Goal: Browse casually: Explore the website without a specific task or goal

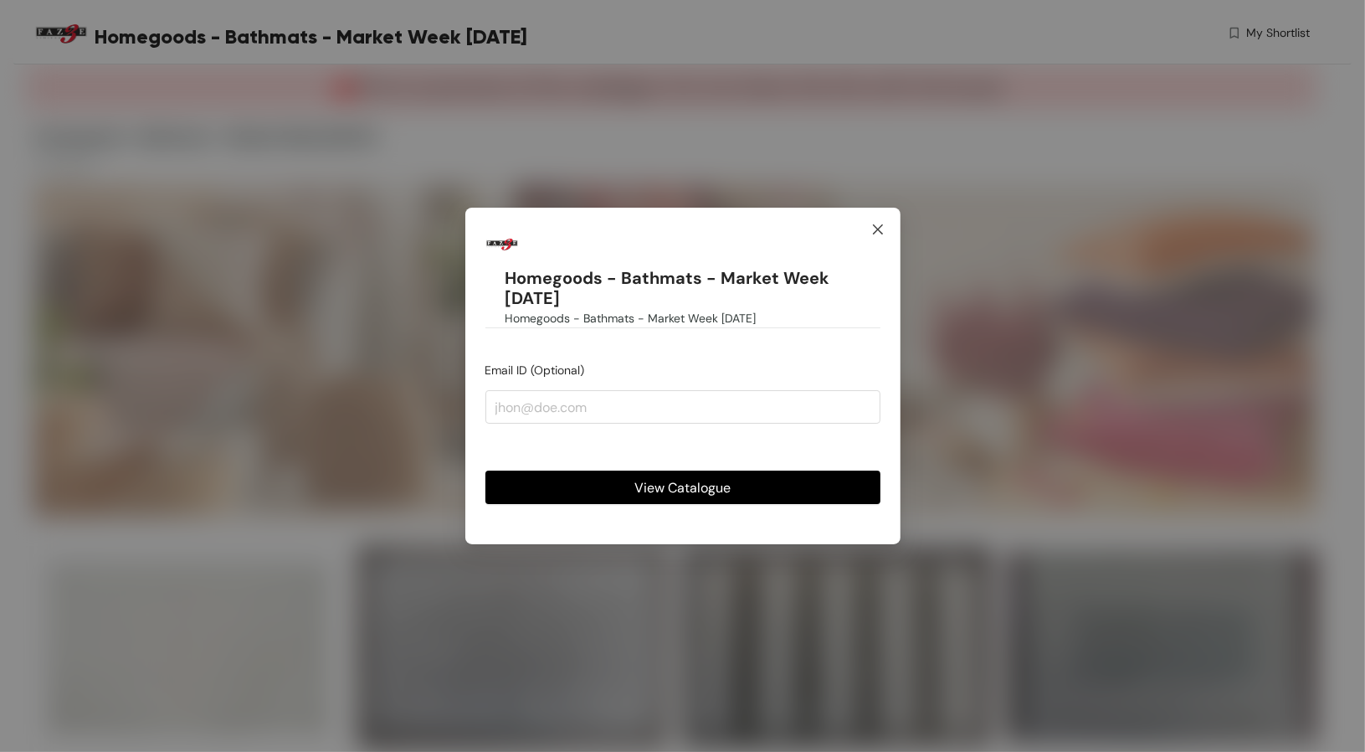
click at [885, 223] on span "Close" at bounding box center [877, 230] width 45 height 45
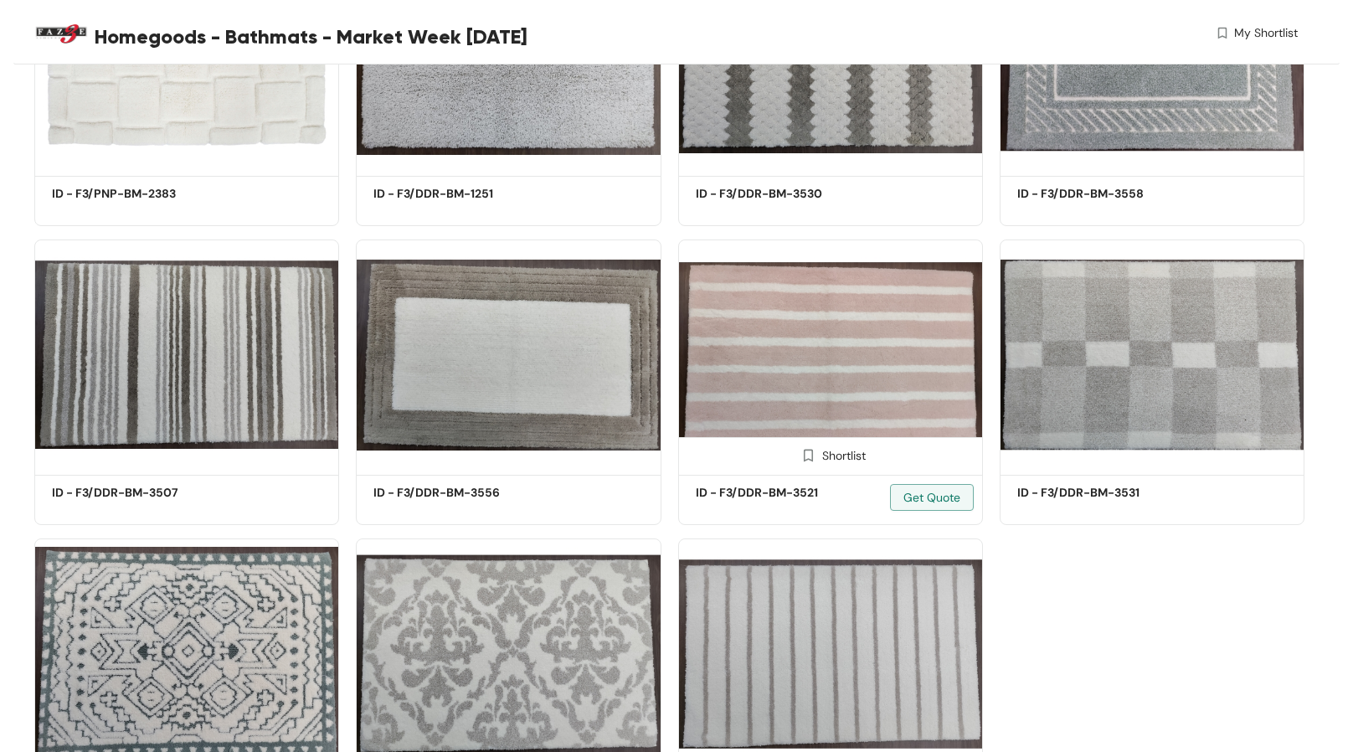
scroll to position [712, 0]
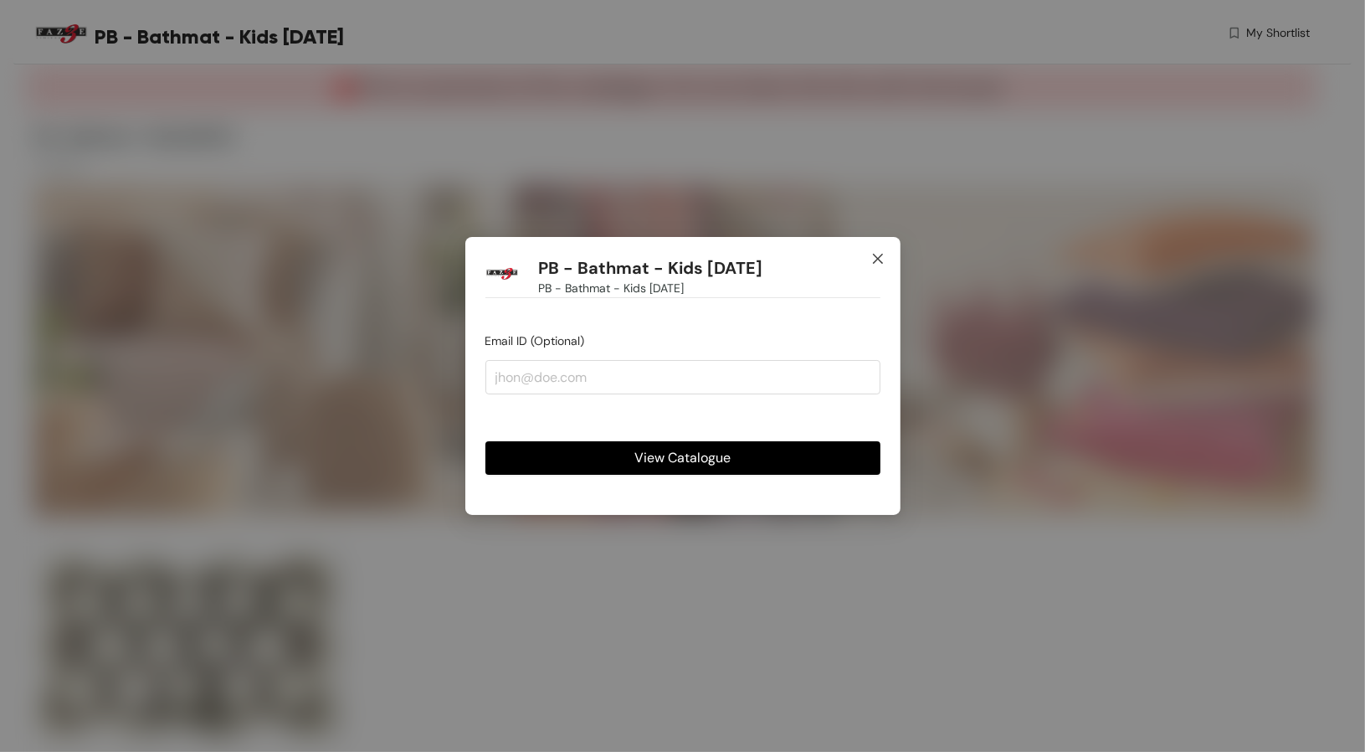
click at [877, 253] on icon "close" at bounding box center [877, 258] width 13 height 13
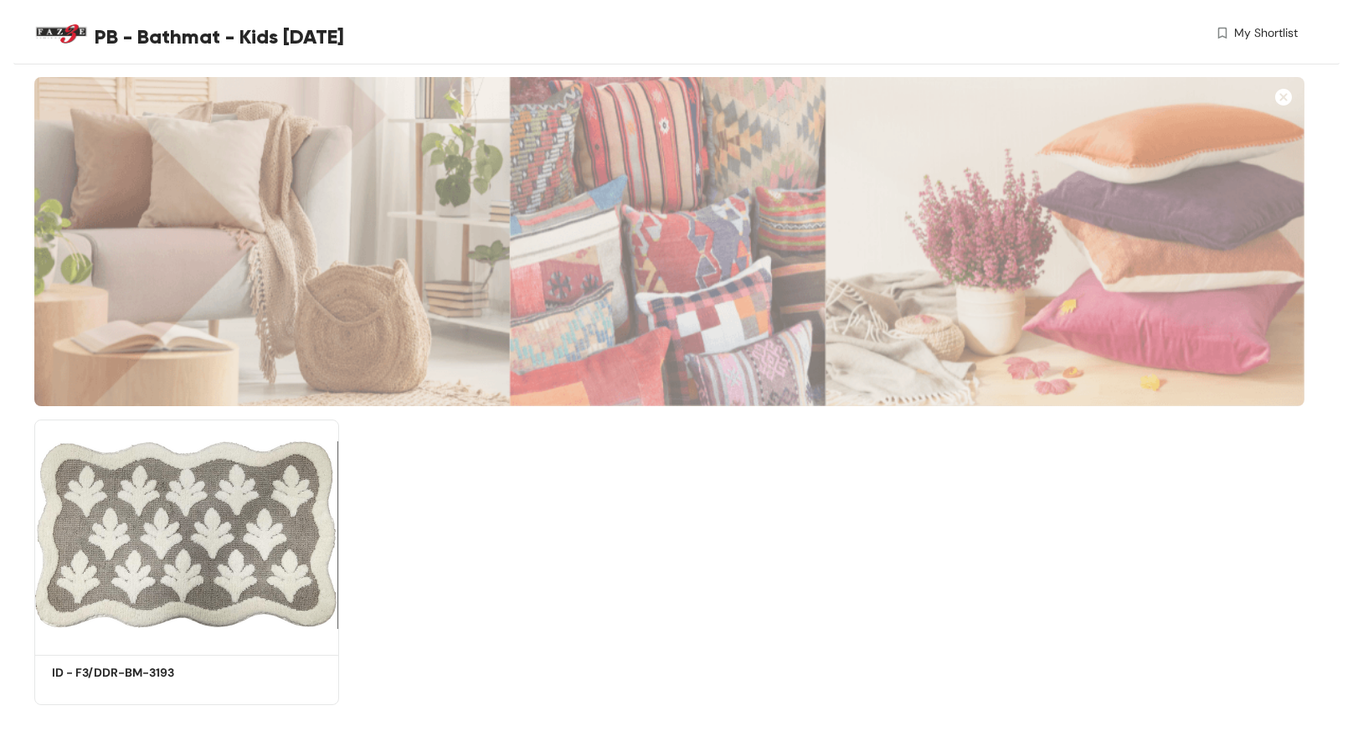
scroll to position [114, 0]
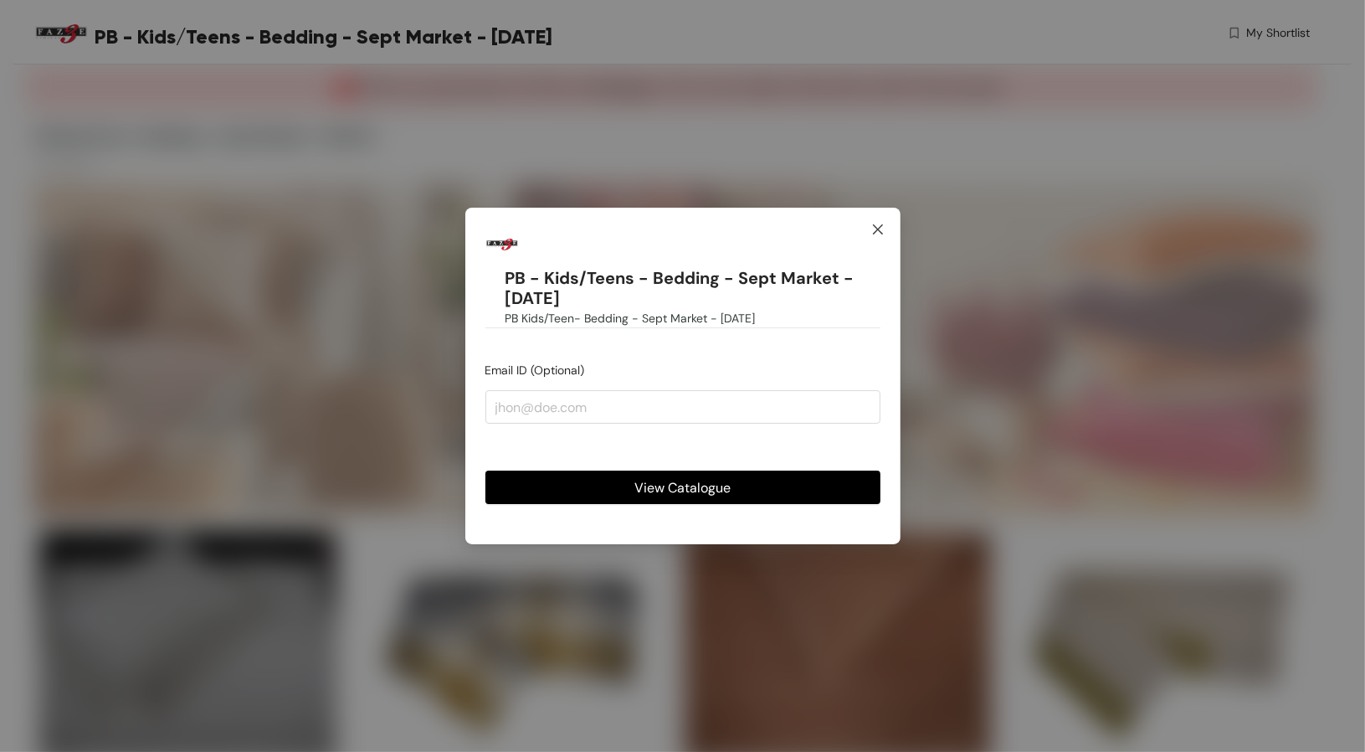
click at [881, 242] on span "Close" at bounding box center [877, 230] width 45 height 45
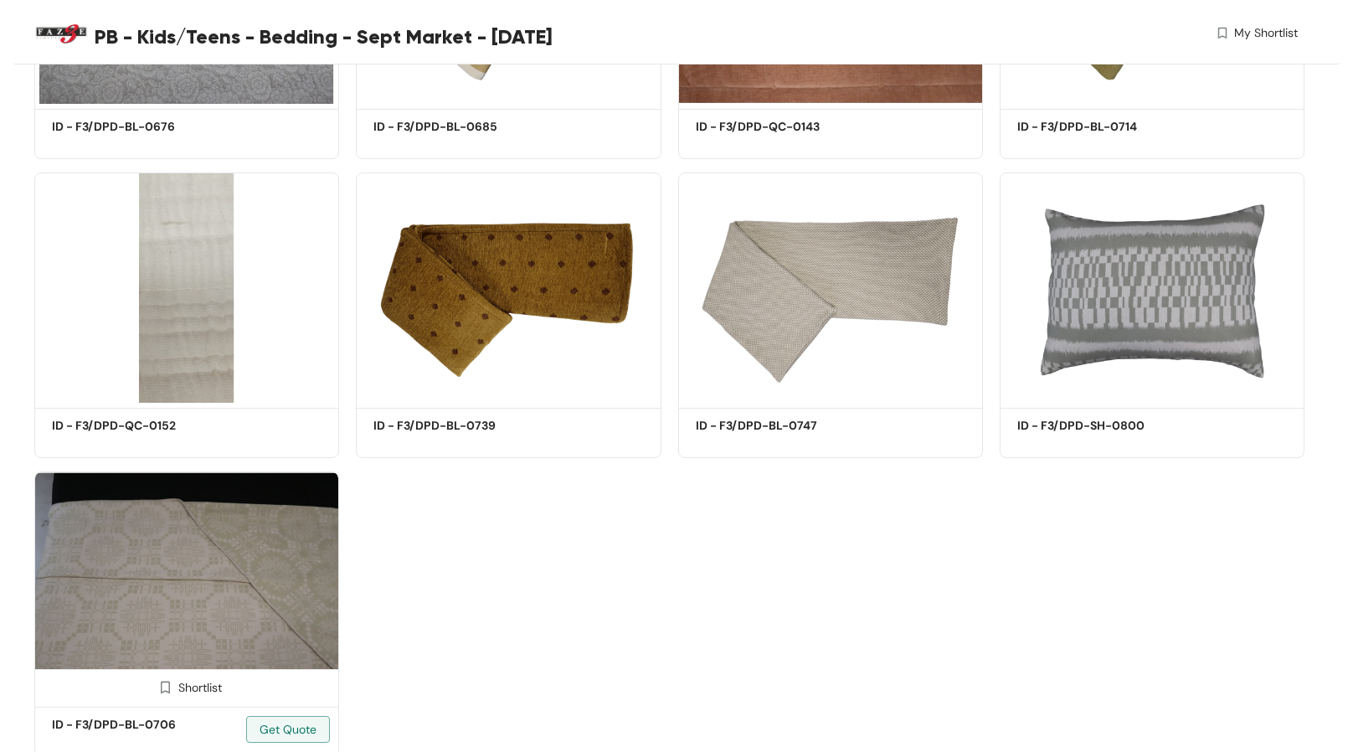
scroll to position [712, 0]
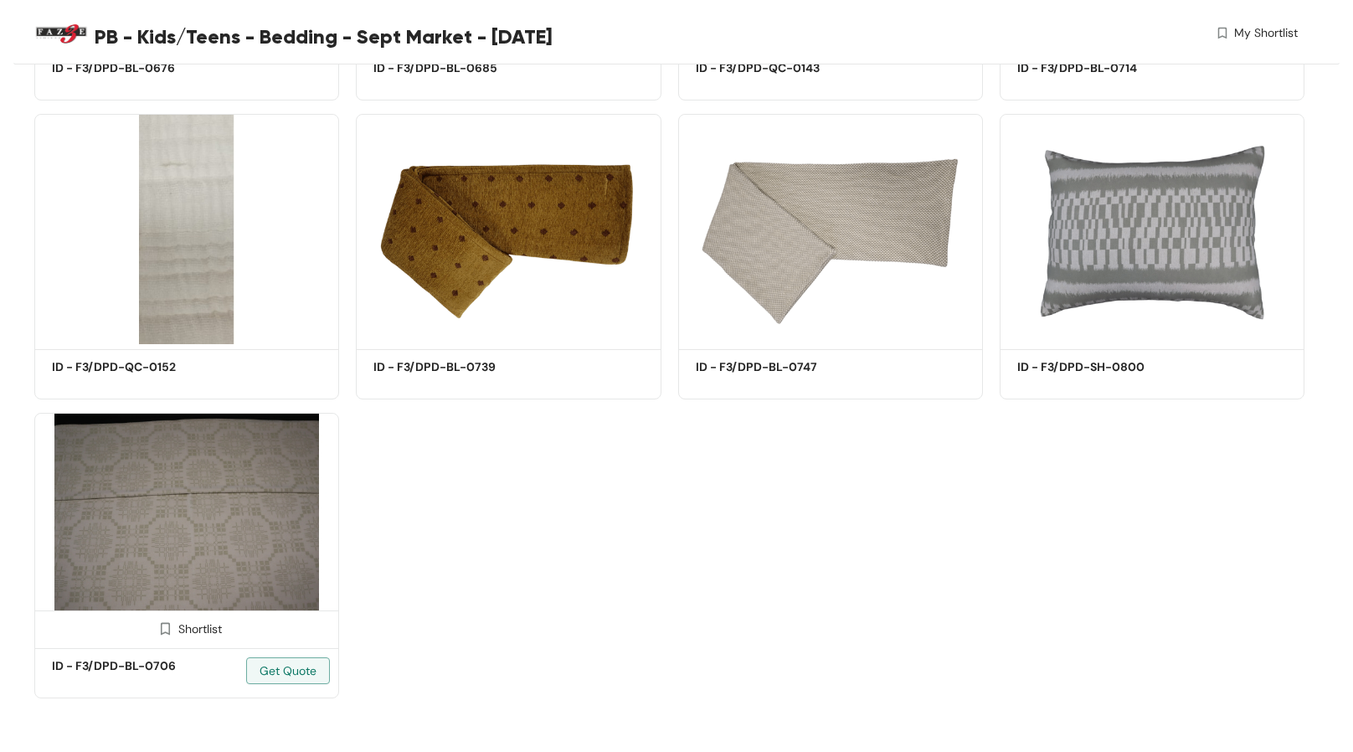
click at [220, 572] on img at bounding box center [186, 528] width 305 height 230
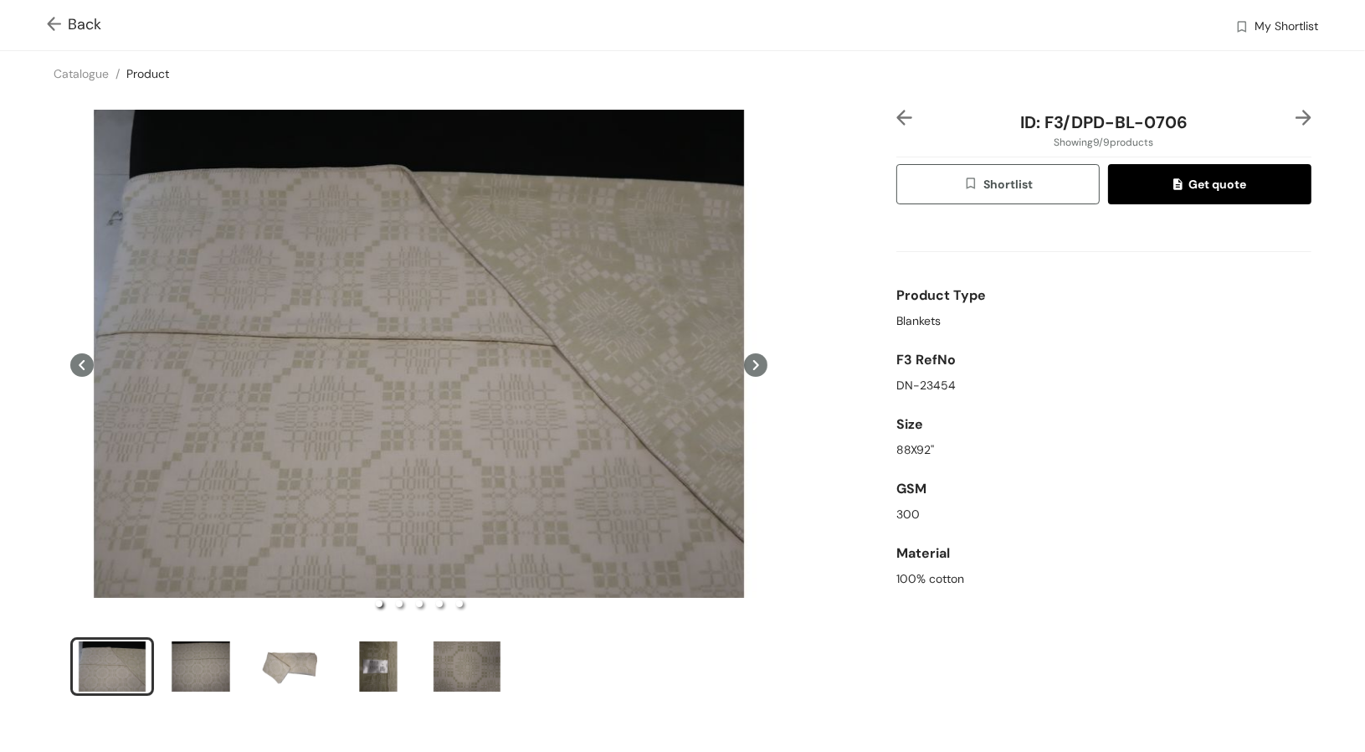
click at [49, 19] on img at bounding box center [57, 26] width 21 height 18
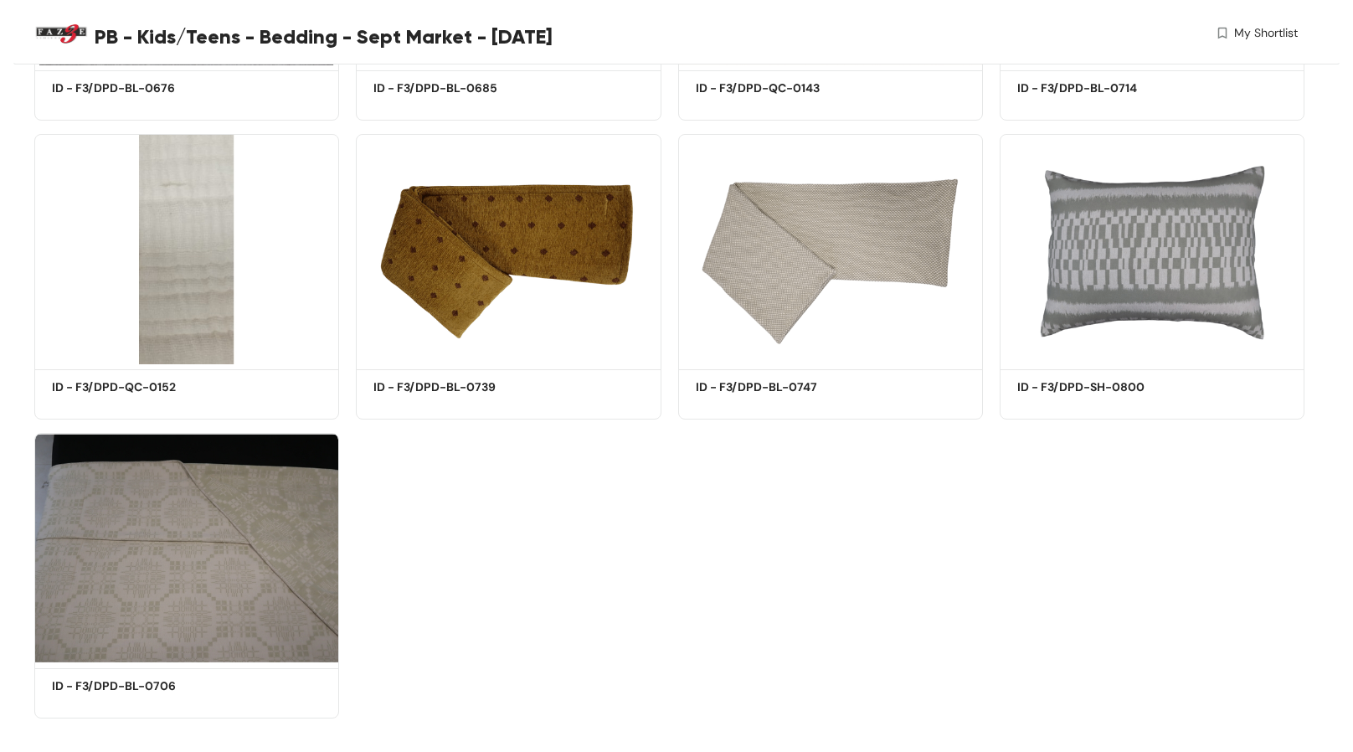
scroll to position [712, 0]
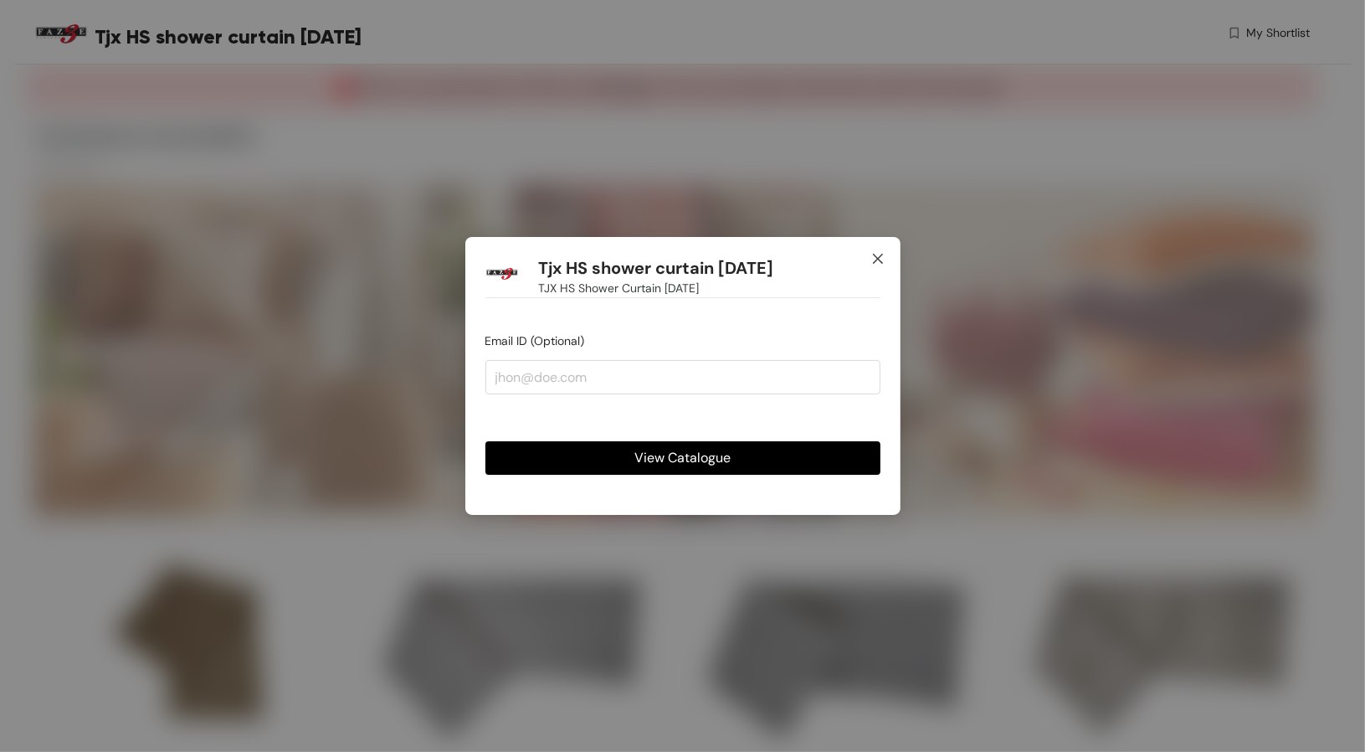
click at [877, 259] on icon "close" at bounding box center [877, 259] width 10 height 10
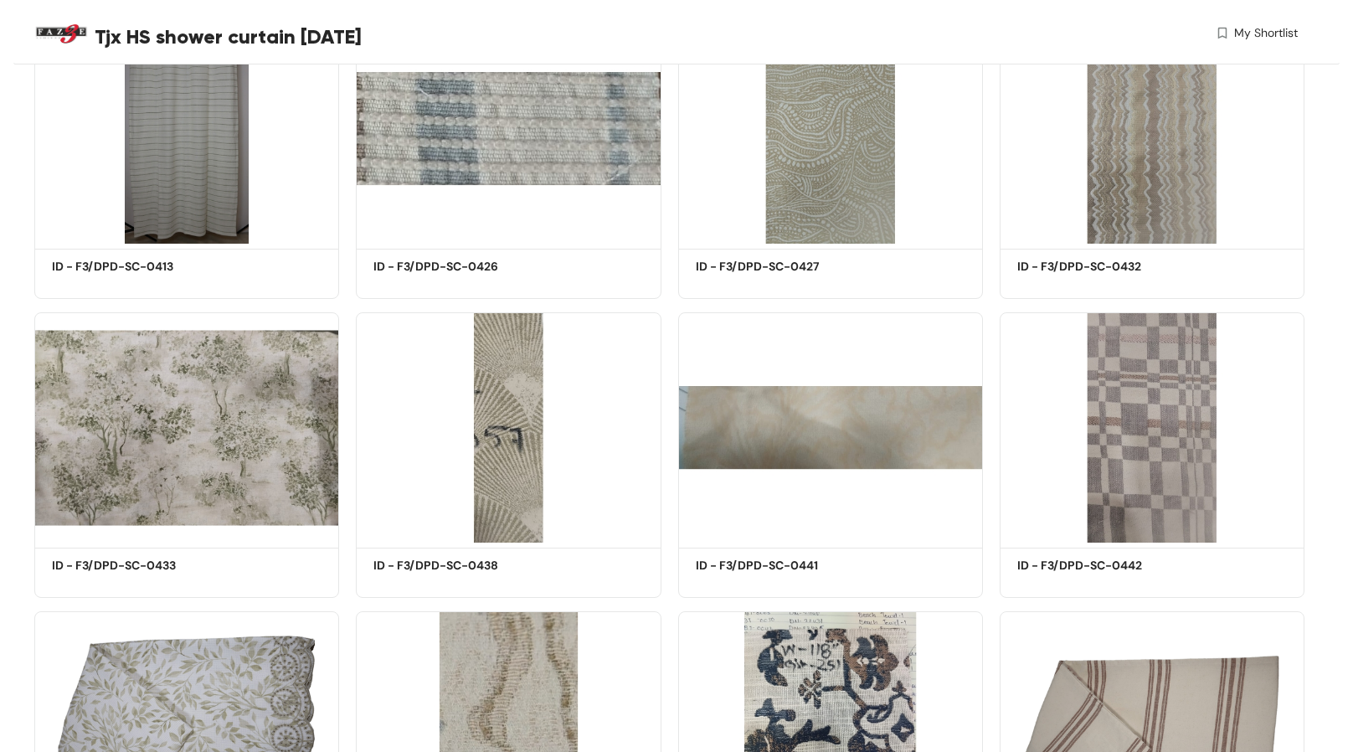
scroll to position [809, 0]
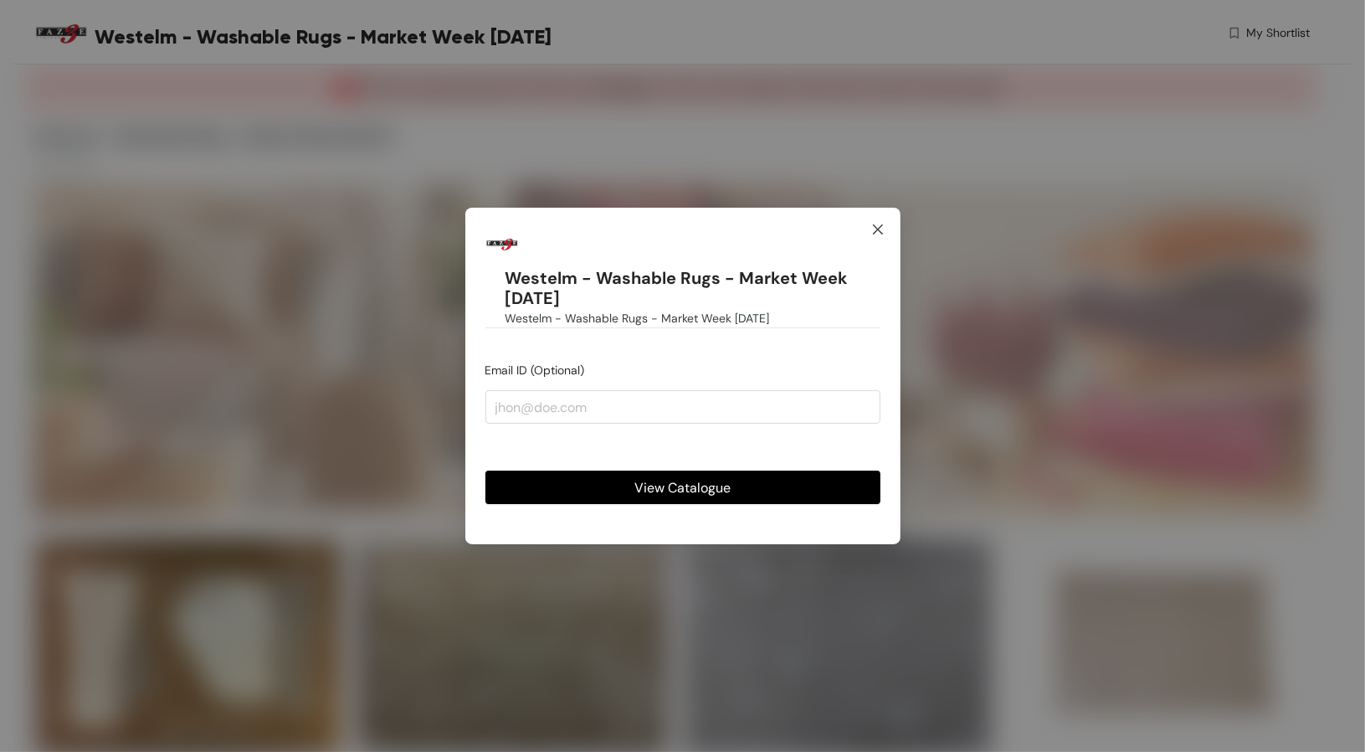
click at [874, 231] on icon "close" at bounding box center [877, 229] width 13 height 13
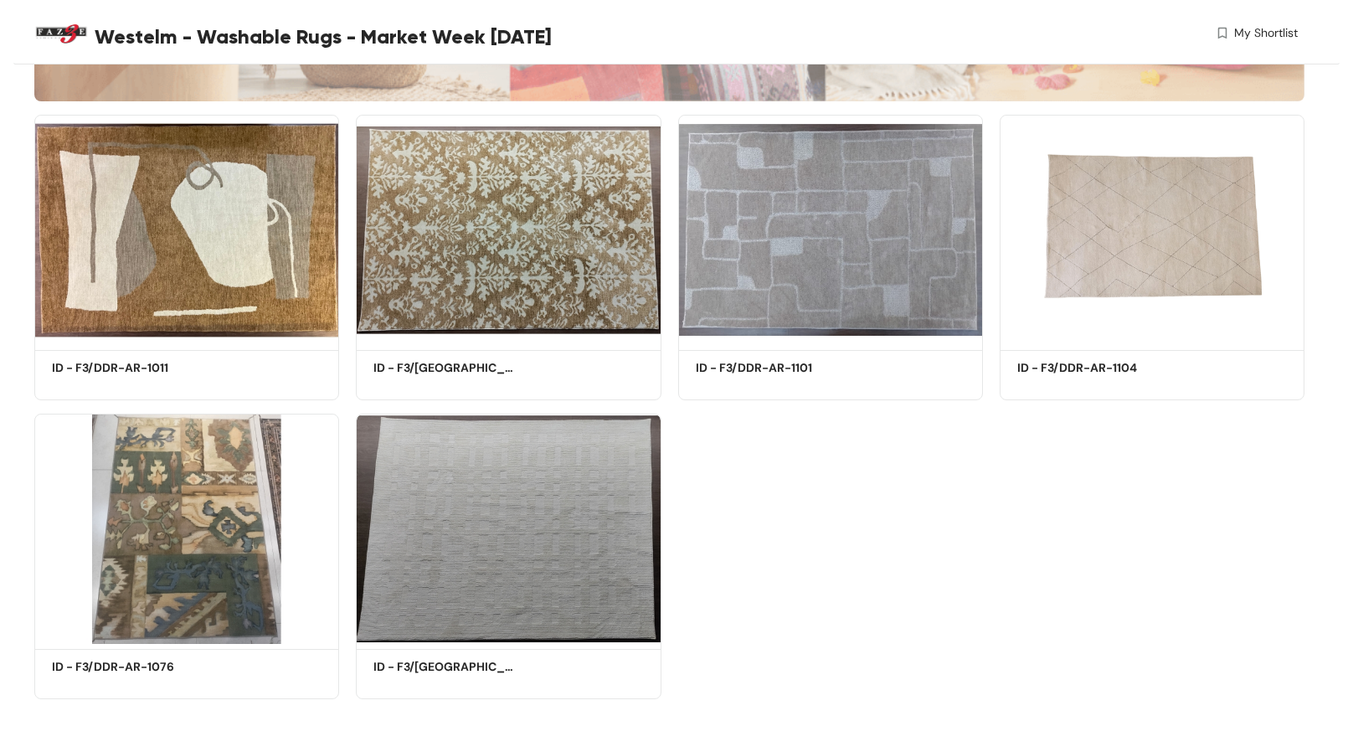
scroll to position [413, 0]
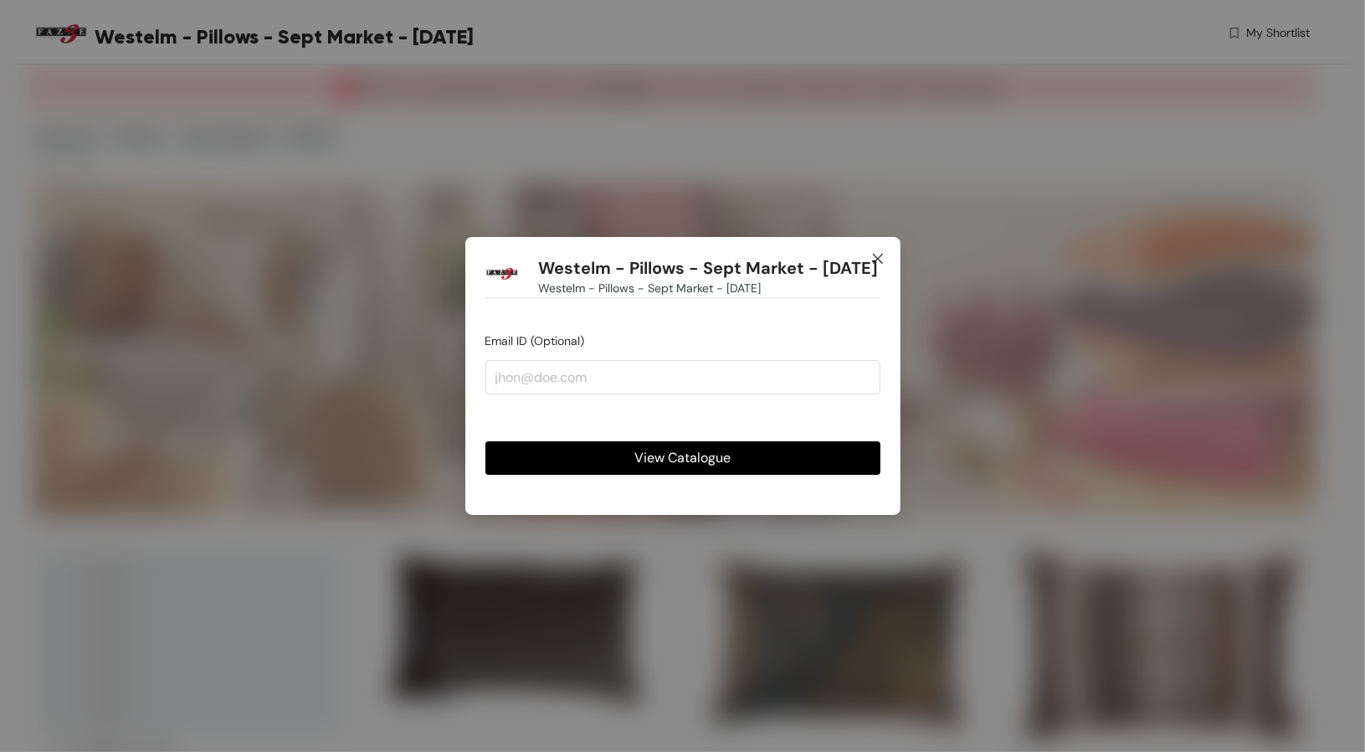
click at [866, 243] on span "Close" at bounding box center [877, 259] width 45 height 45
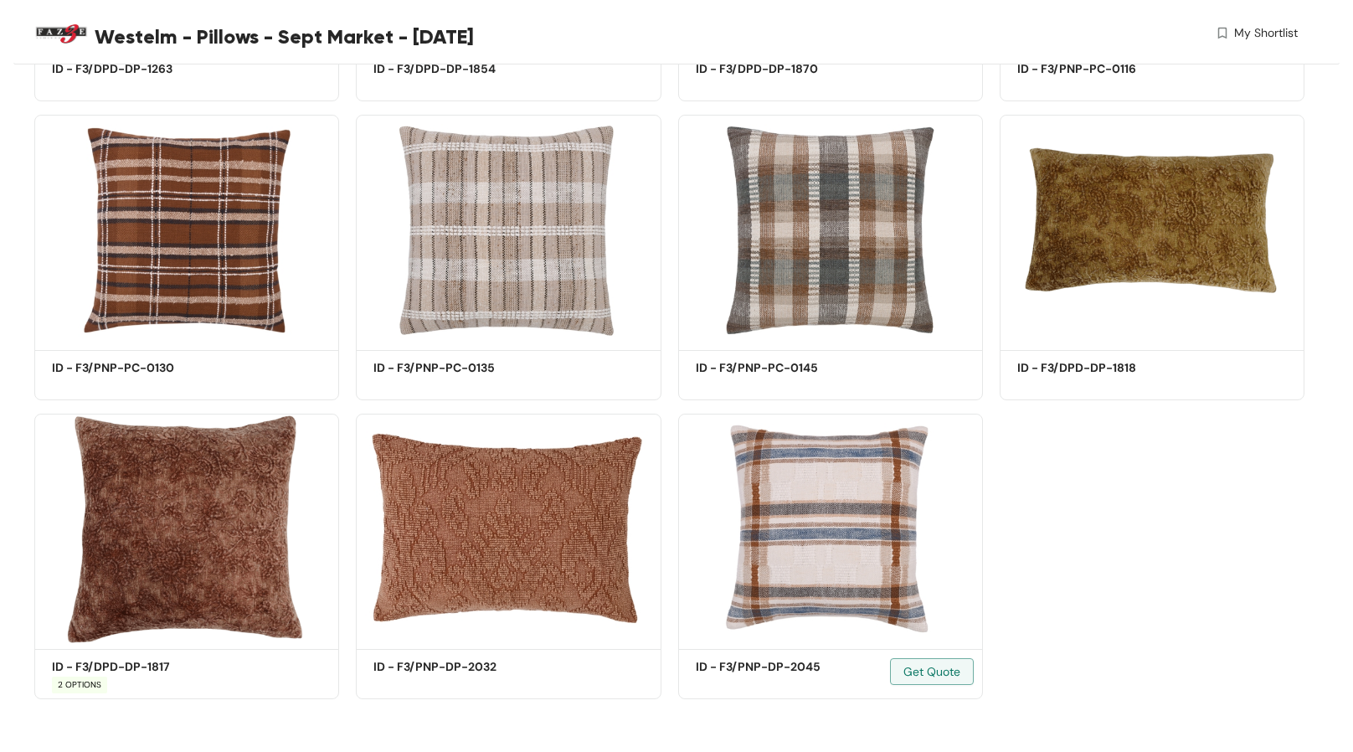
scroll to position [712, 0]
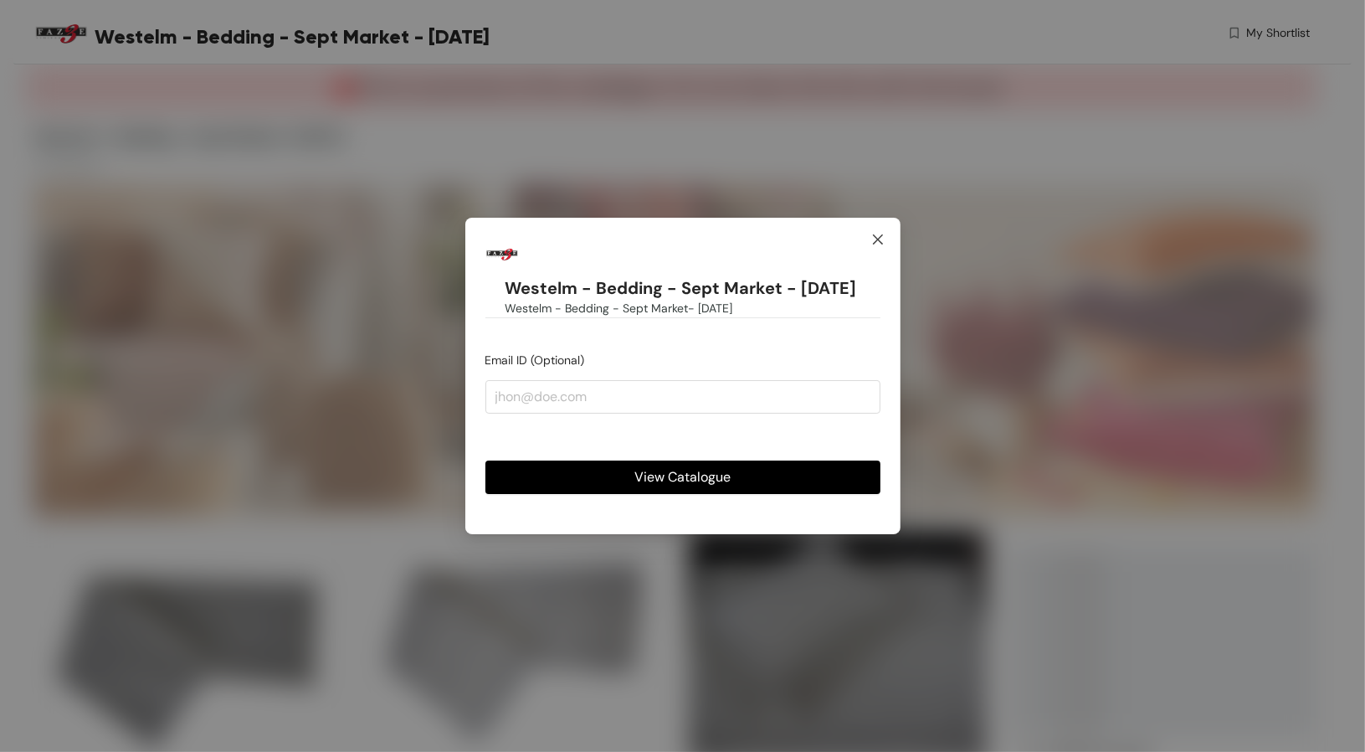
click at [871, 233] on icon "close" at bounding box center [877, 239] width 13 height 13
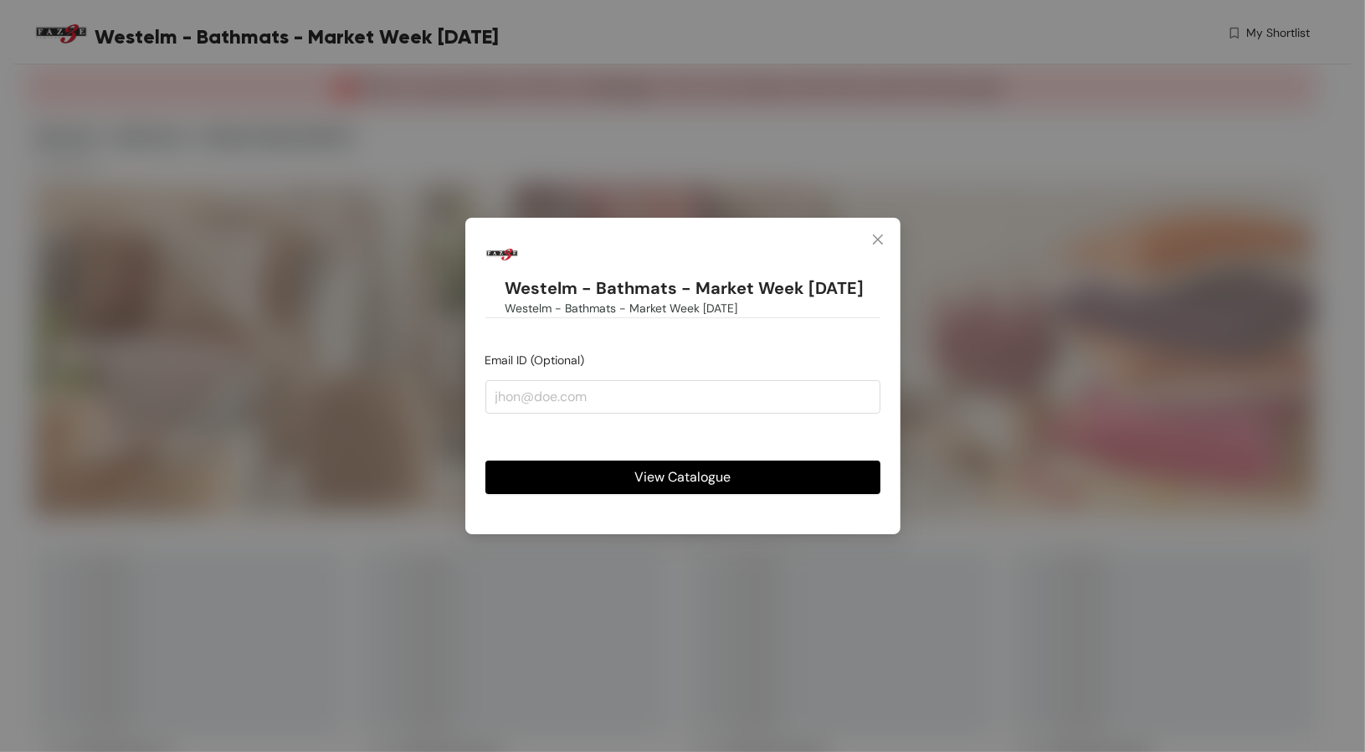
click at [890, 239] on span "Close" at bounding box center [877, 240] width 45 height 45
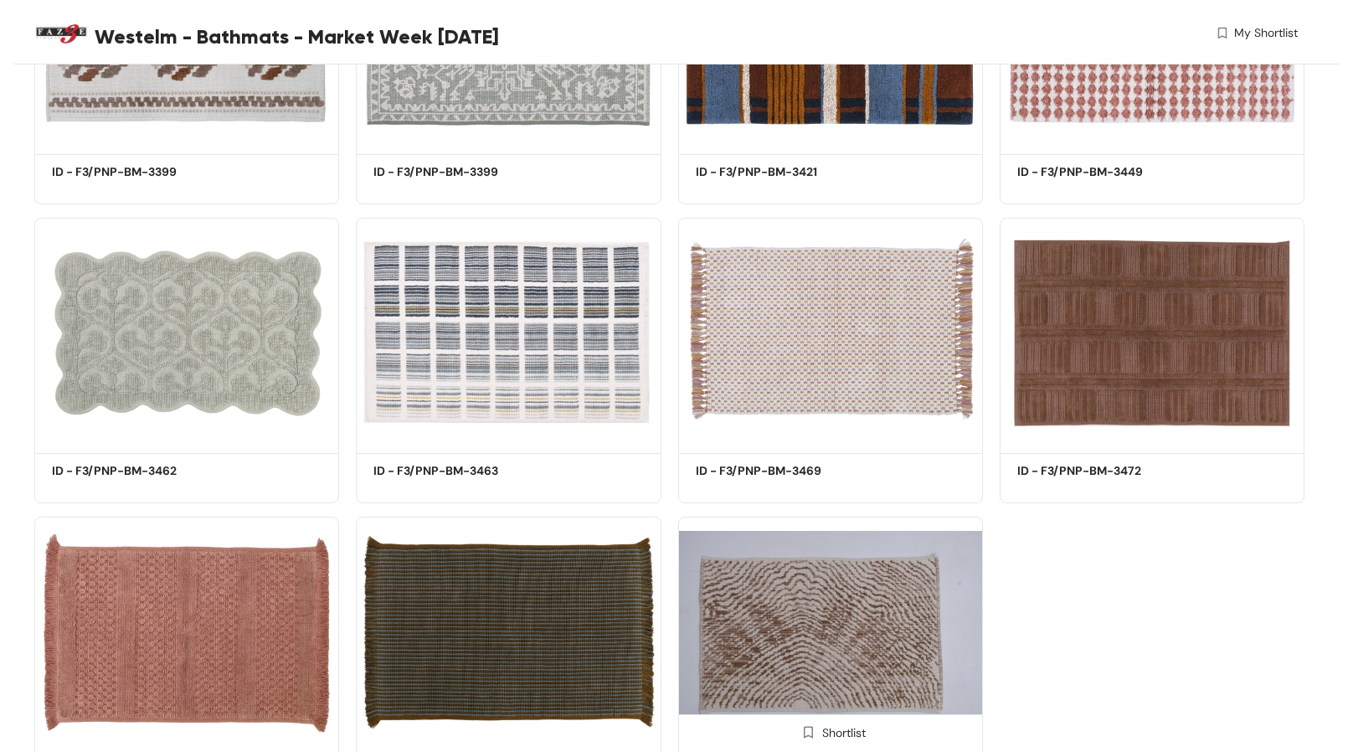
scroll to position [1311, 0]
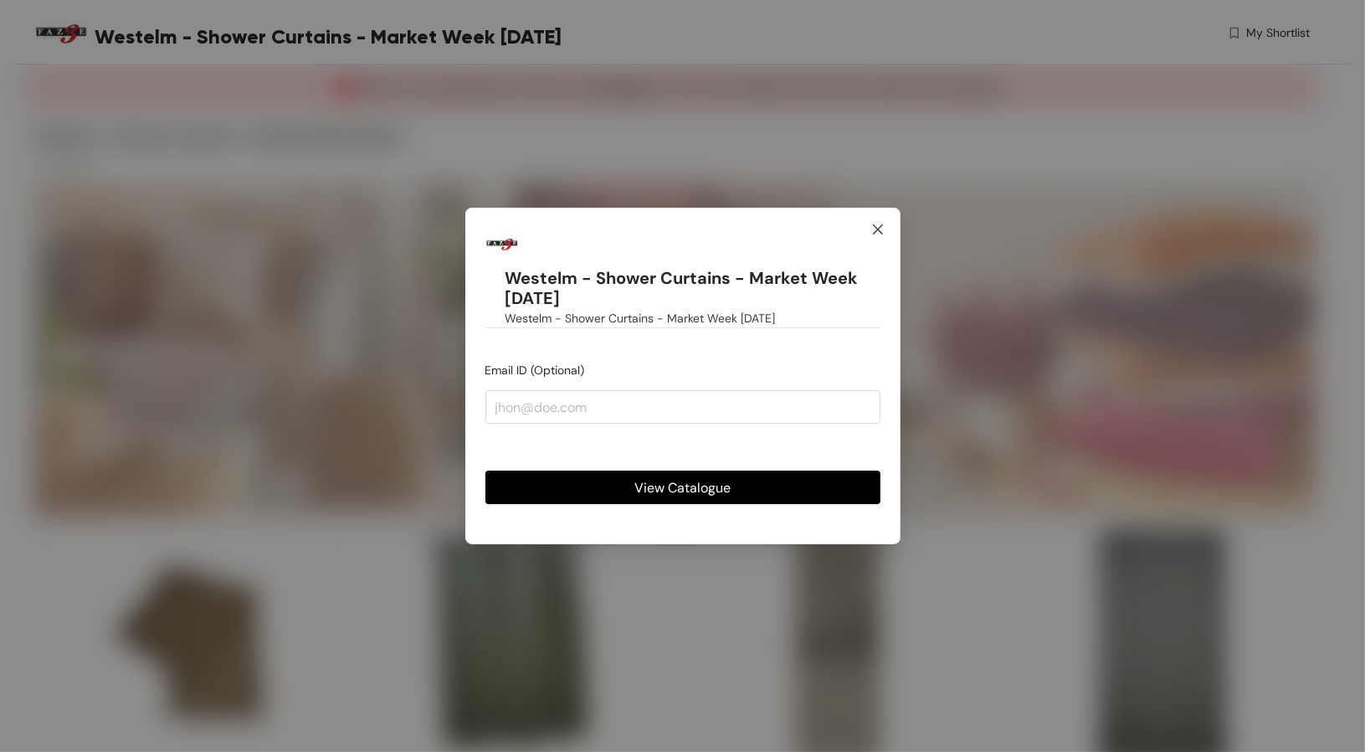
click at [870, 228] on span "Close" at bounding box center [877, 230] width 45 height 45
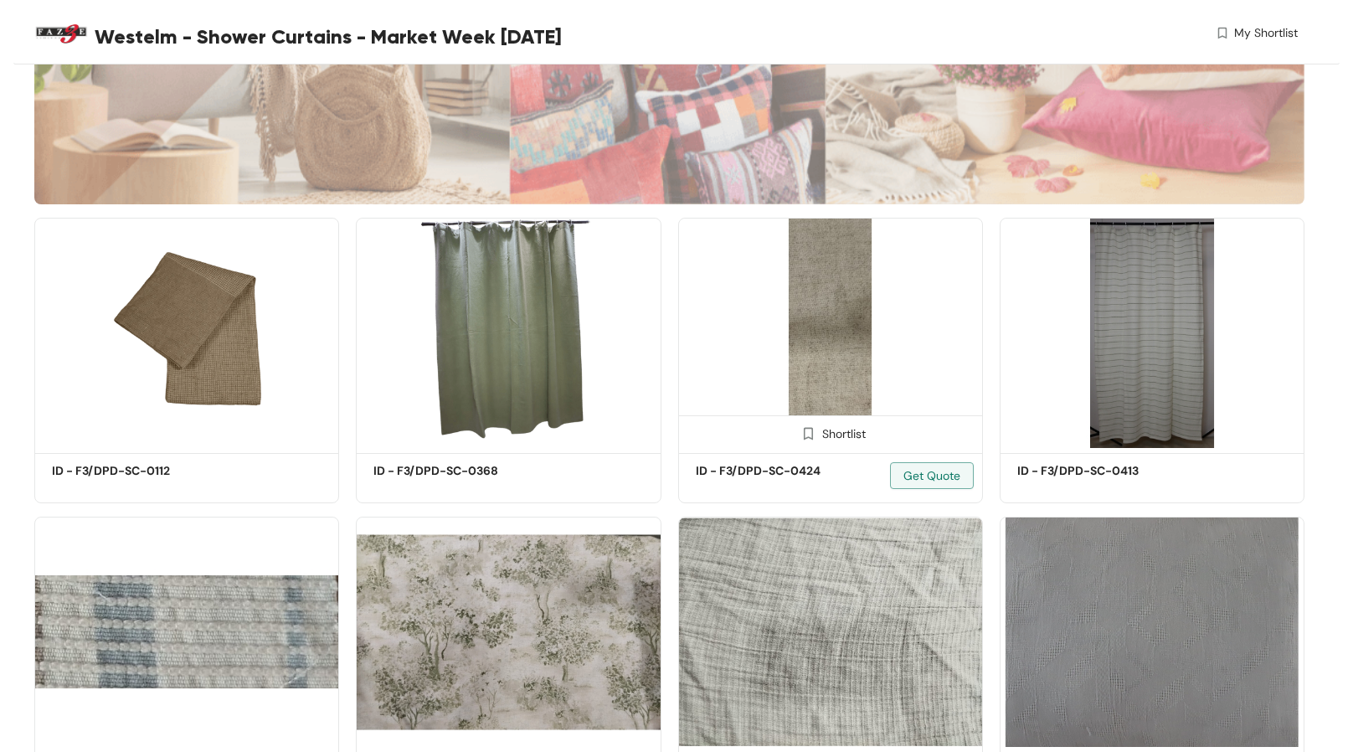
scroll to position [294, 0]
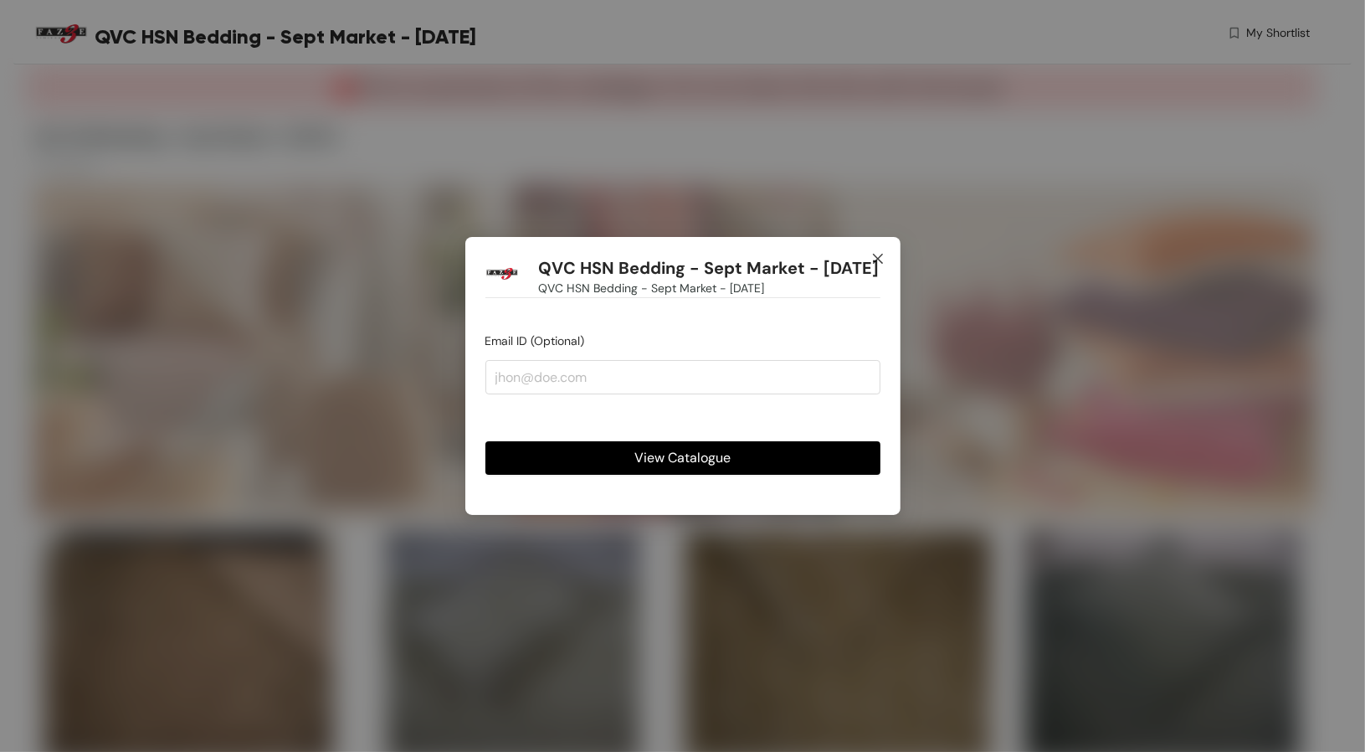
click at [871, 252] on icon "close" at bounding box center [877, 258] width 13 height 13
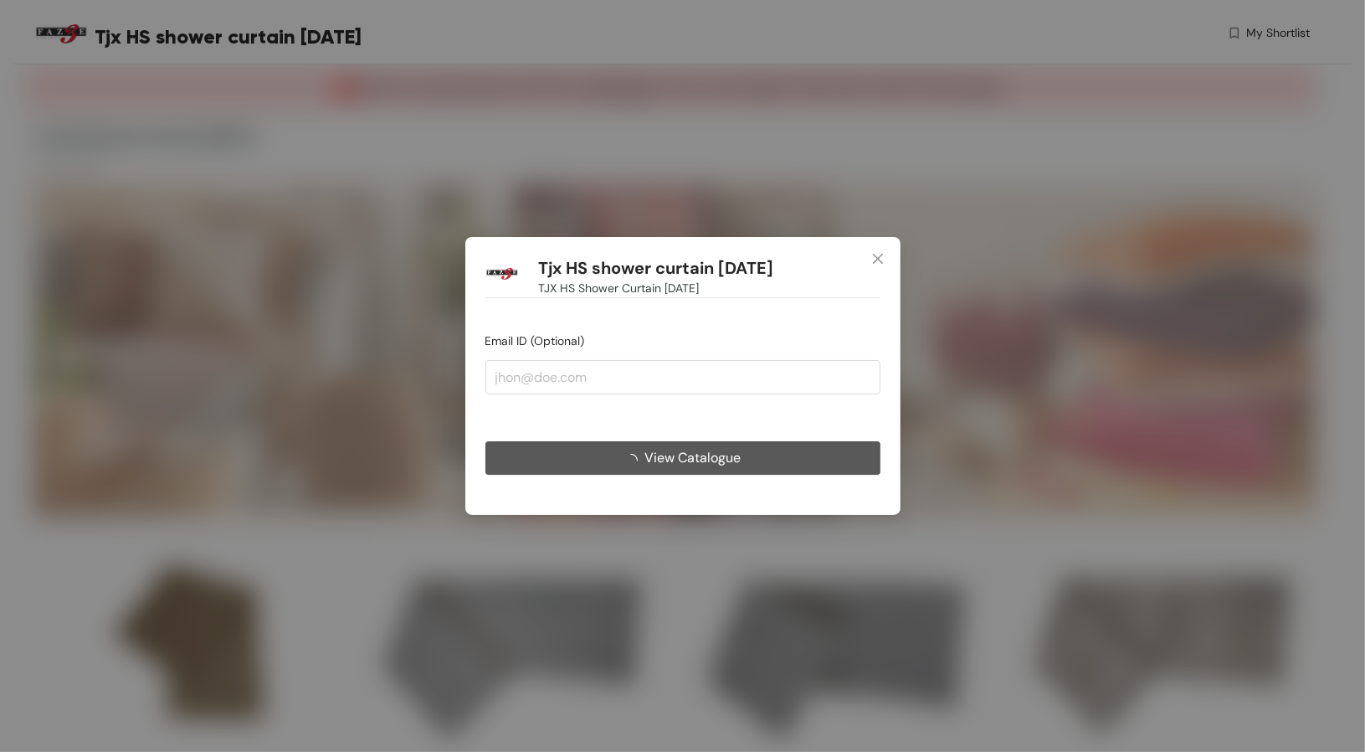
click at [741, 460] on button "View Catalogue" at bounding box center [682, 457] width 395 height 33
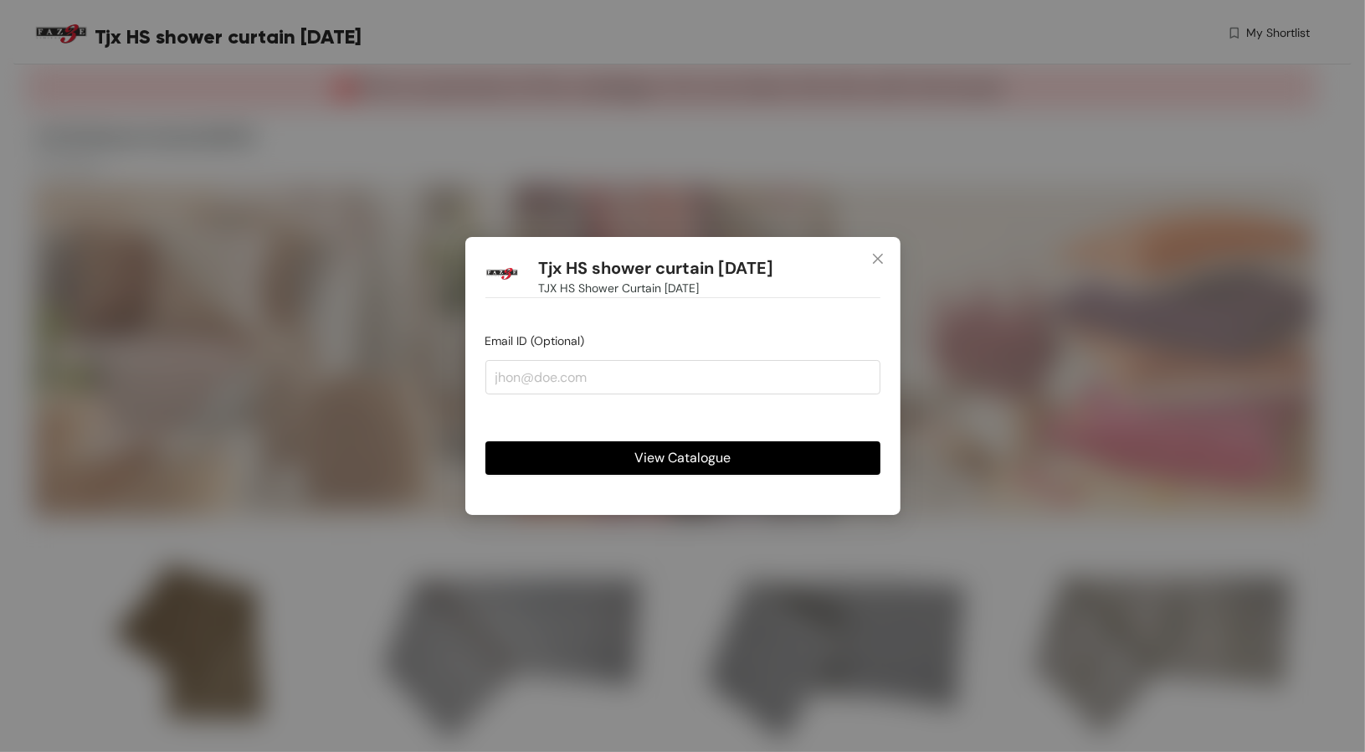
click at [740, 455] on button "View Catalogue" at bounding box center [682, 457] width 395 height 33
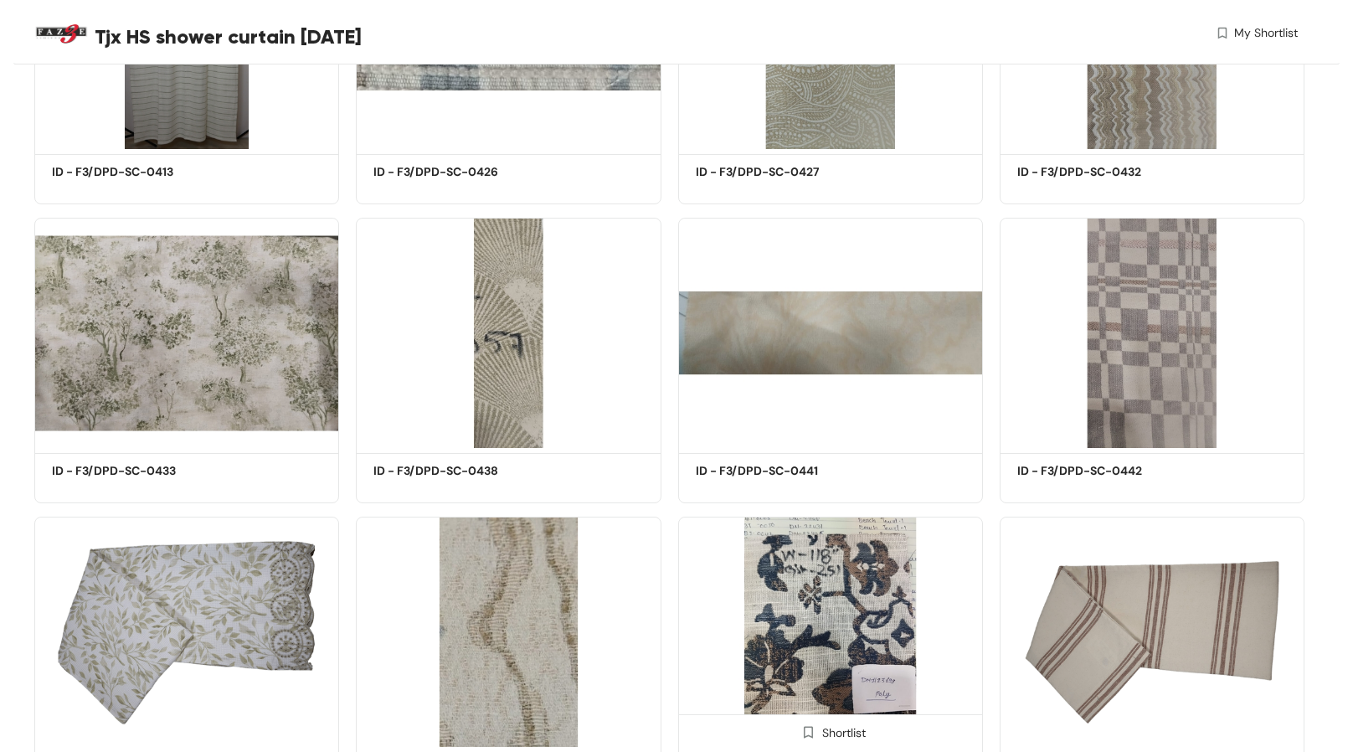
scroll to position [921, 0]
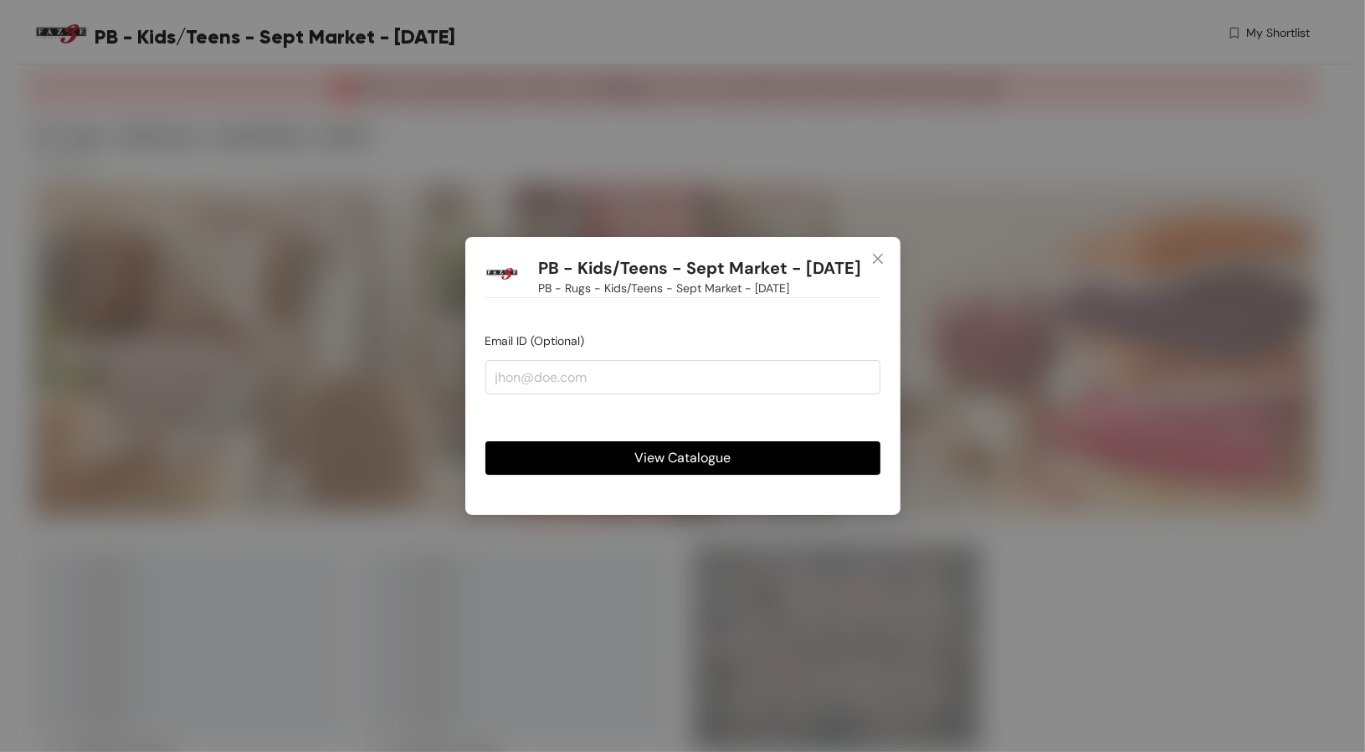
click at [723, 468] on span "View Catalogue" at bounding box center [682, 457] width 96 height 21
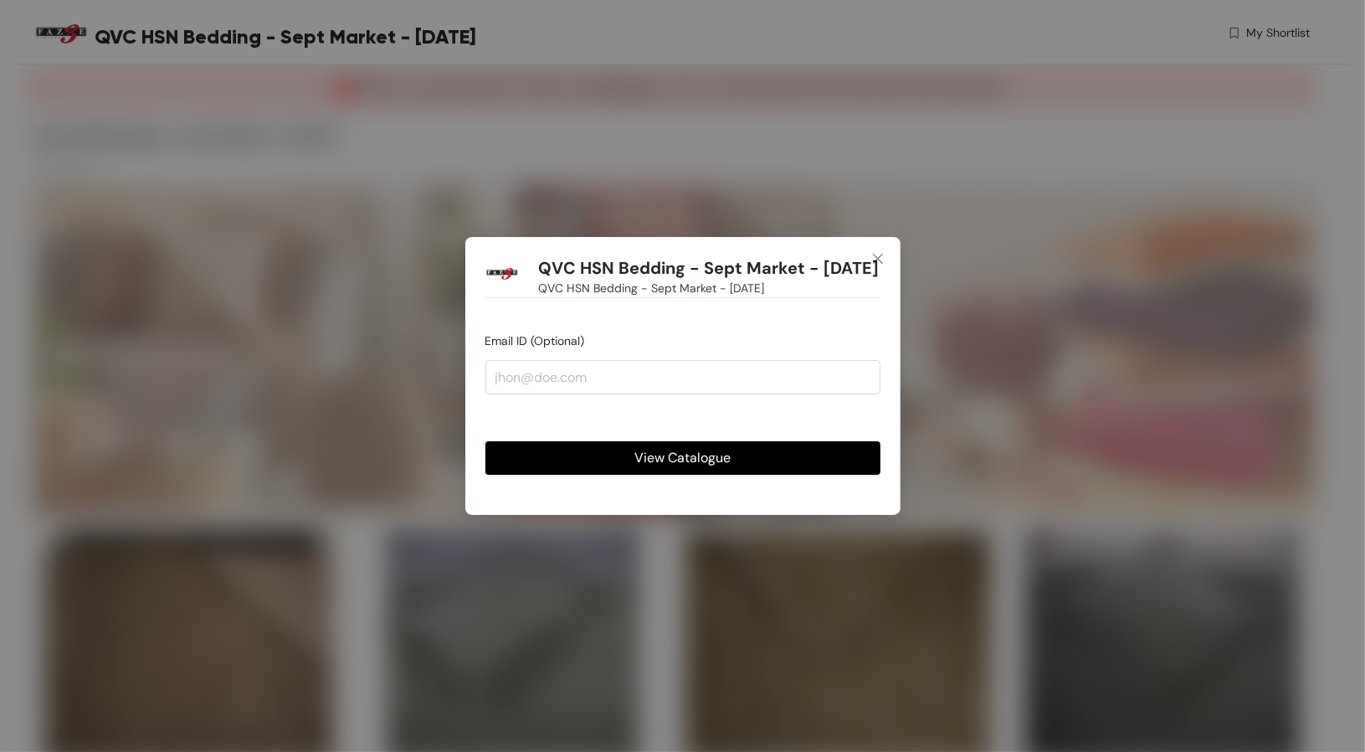
click at [715, 468] on span "View Catalogue" at bounding box center [682, 457] width 96 height 21
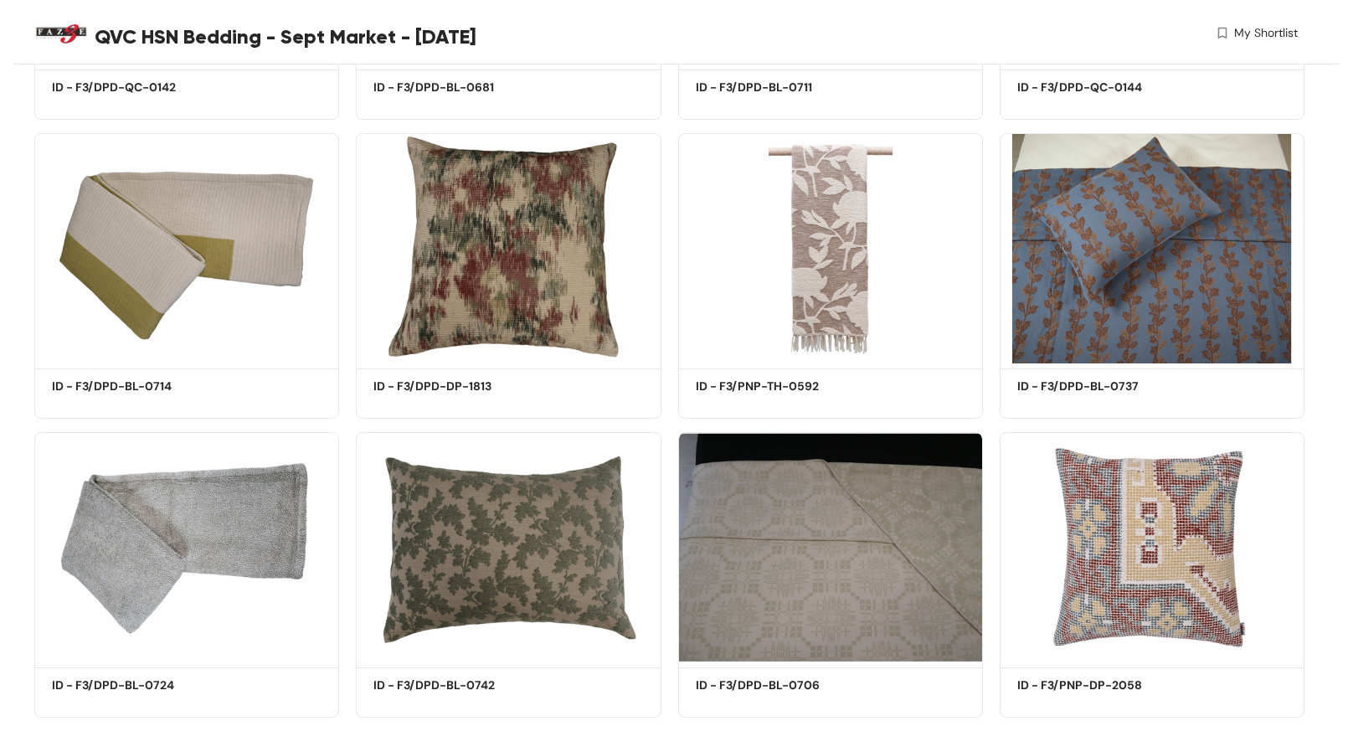
scroll to position [712, 0]
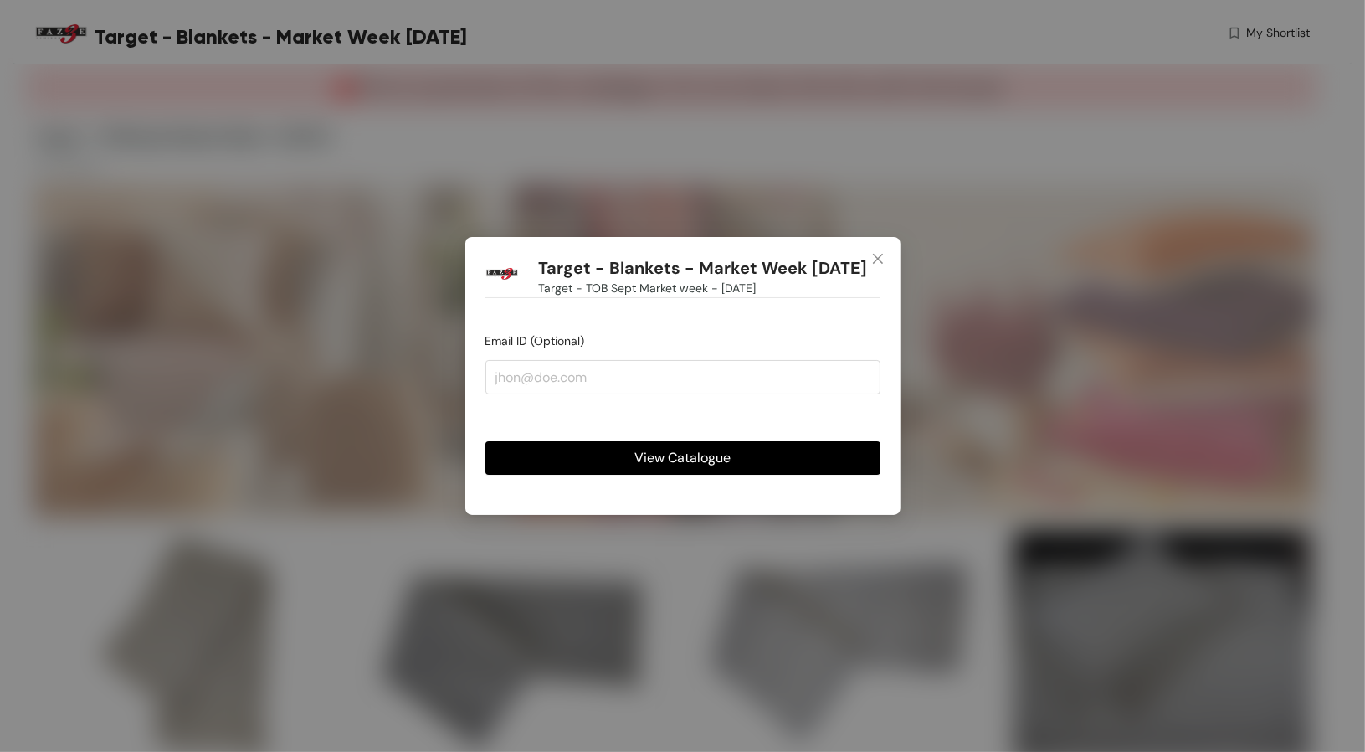
click at [746, 467] on button "View Catalogue" at bounding box center [682, 457] width 395 height 33
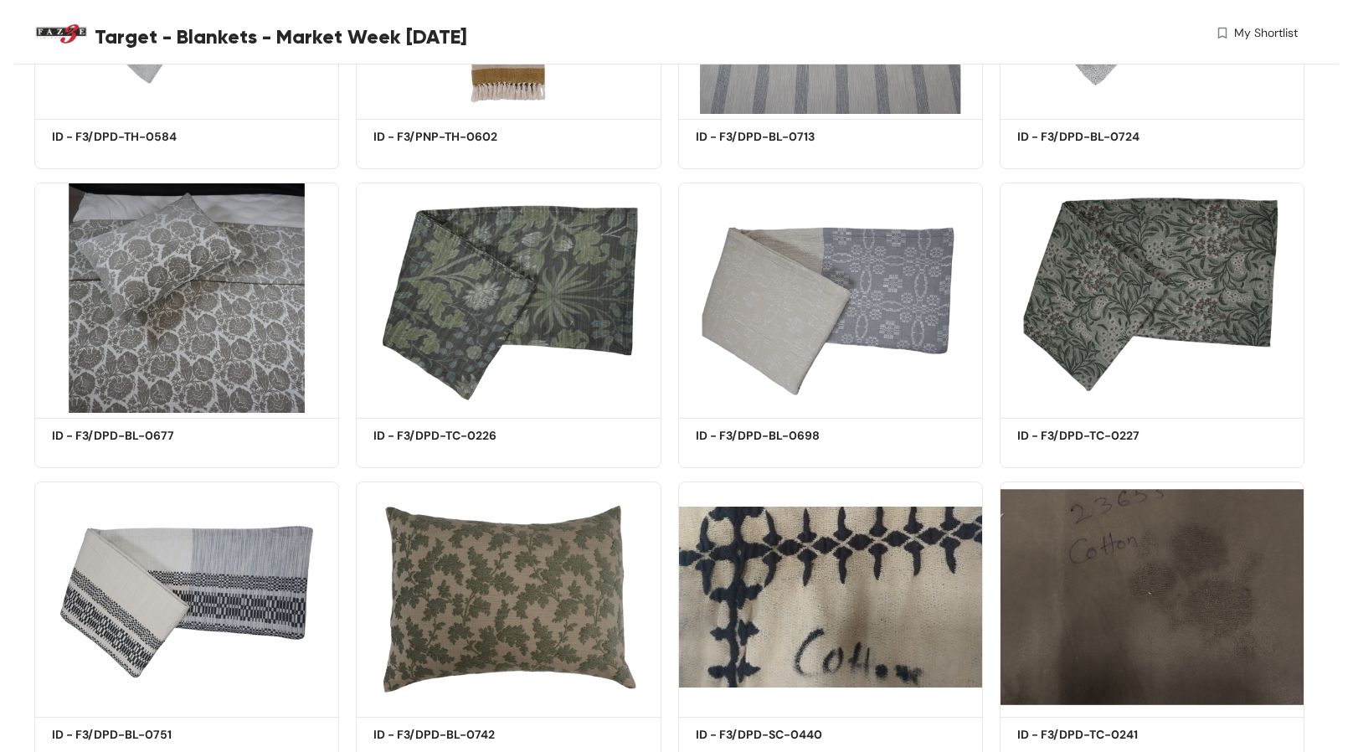
scroll to position [2508, 0]
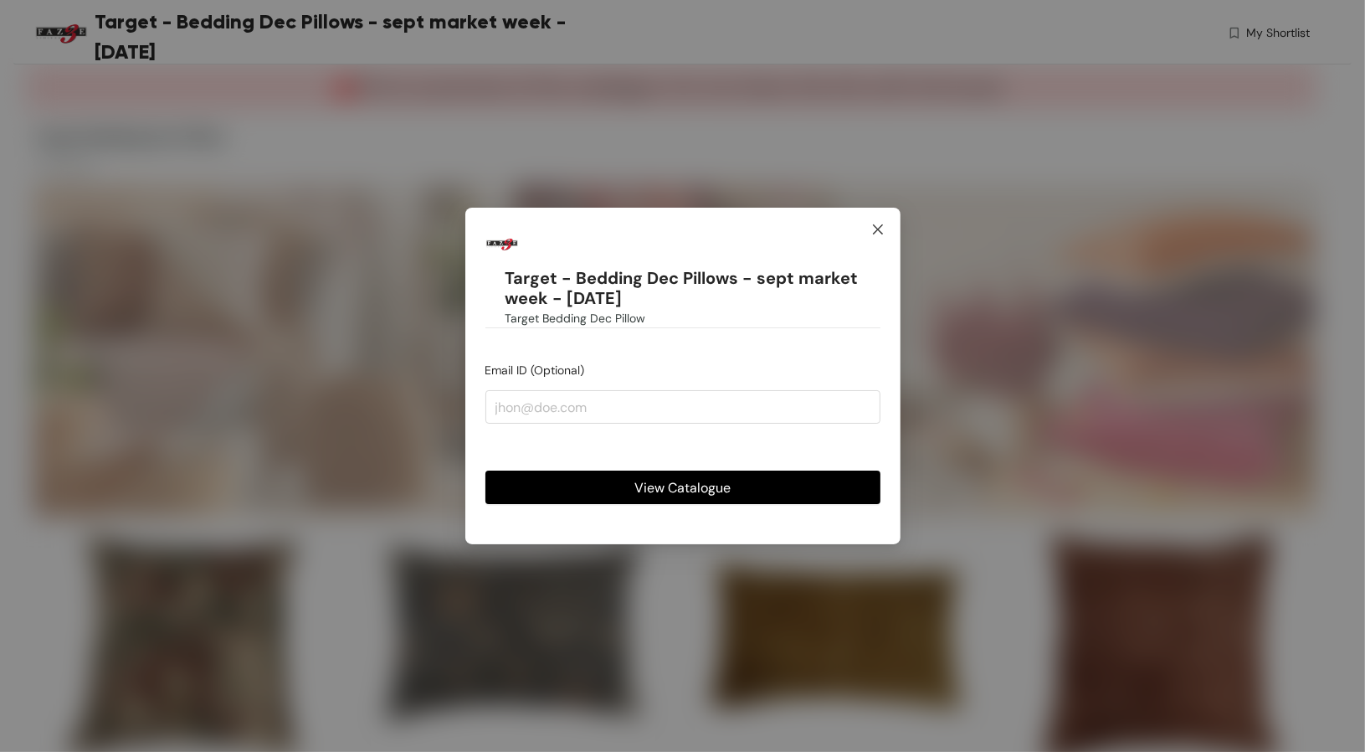
click at [883, 215] on span "Close" at bounding box center [877, 230] width 45 height 45
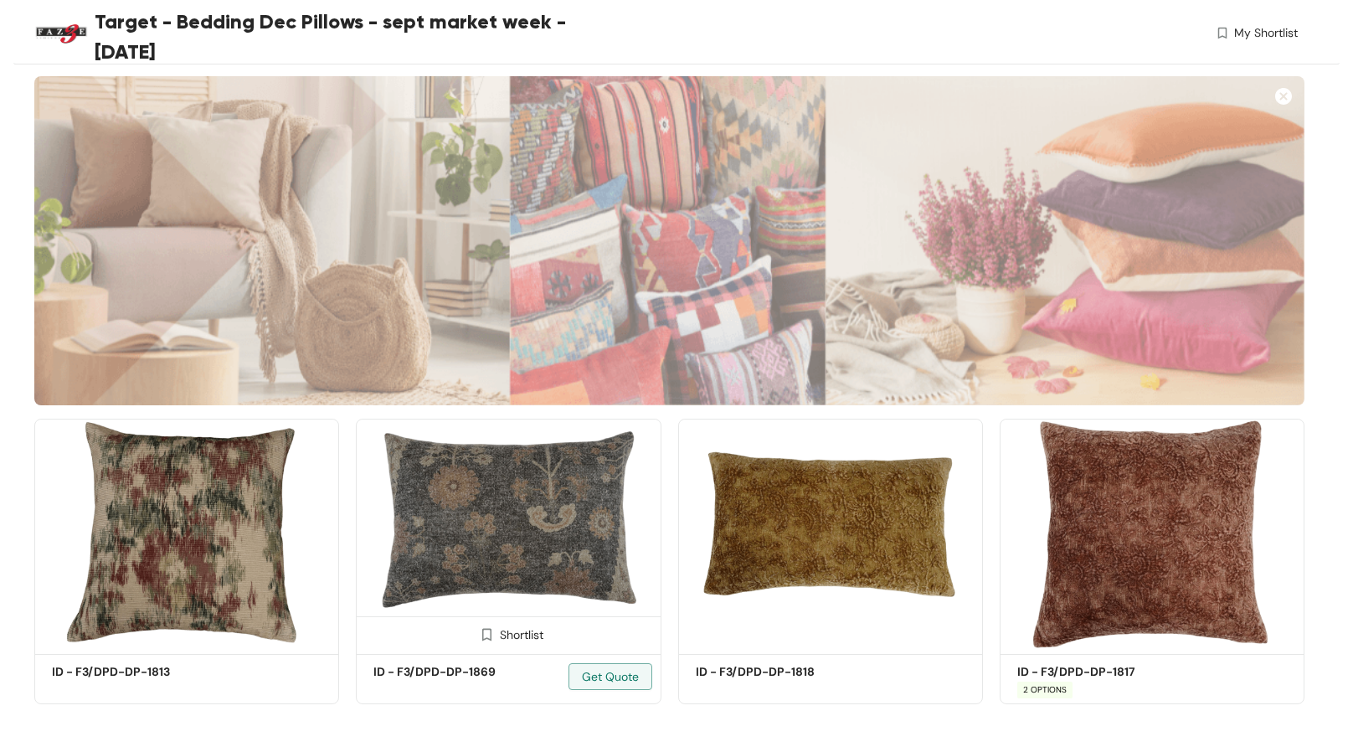
scroll to position [114, 0]
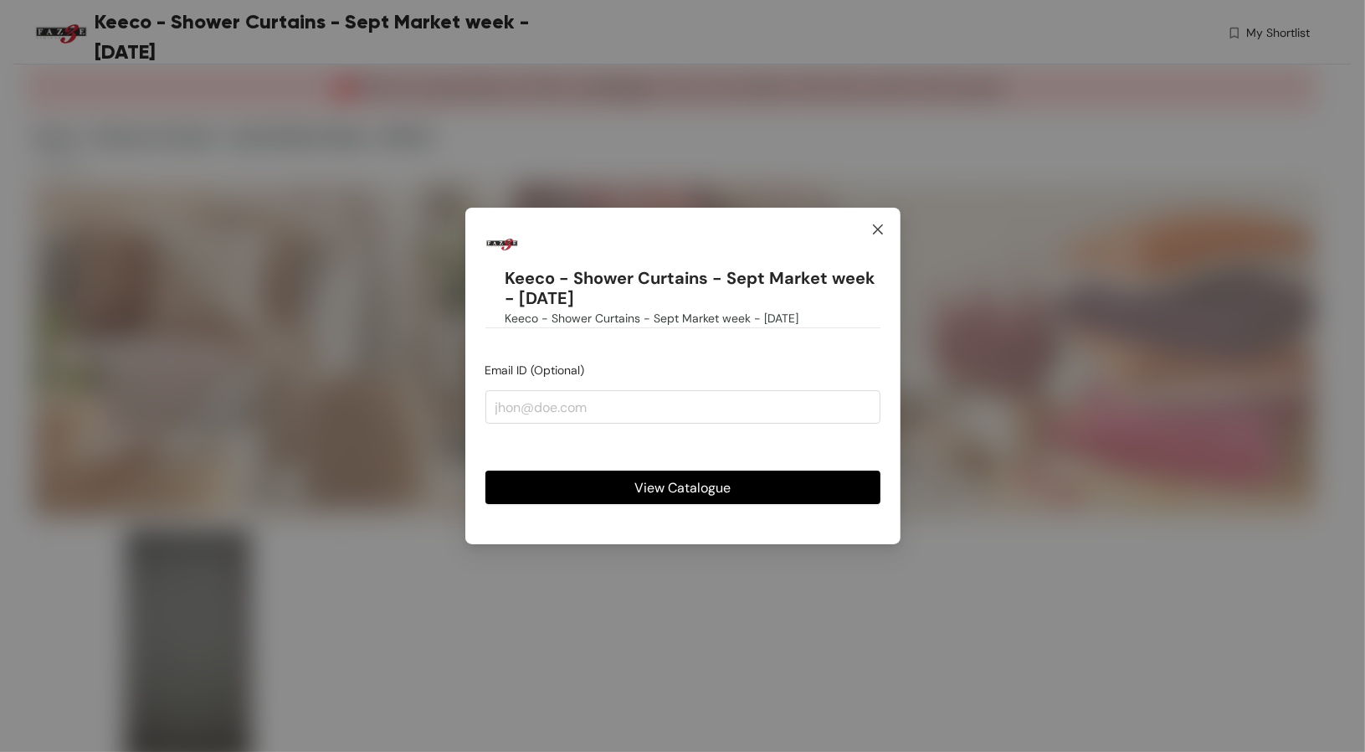
click at [874, 240] on span "Close" at bounding box center [877, 230] width 45 height 45
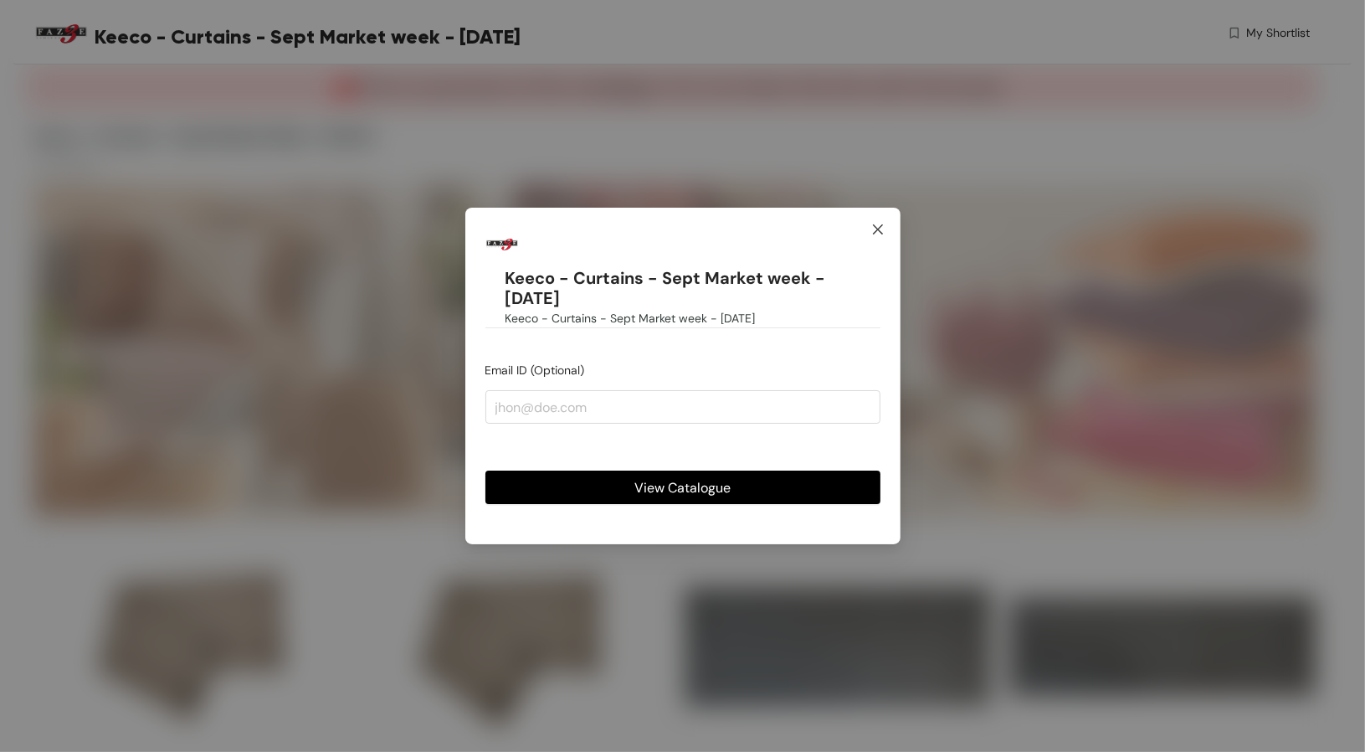
click at [881, 223] on icon "close" at bounding box center [877, 229] width 13 height 13
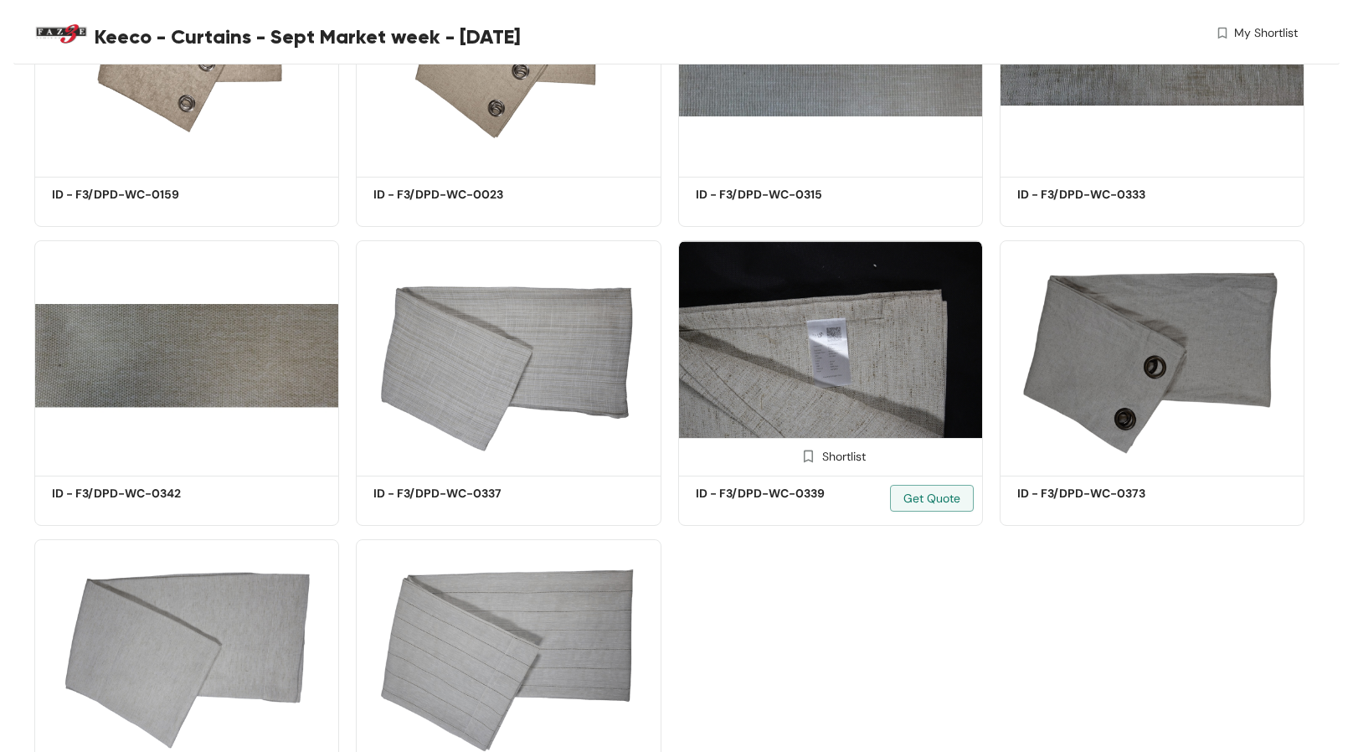
scroll to position [586, 0]
